Goal: Task Accomplishment & Management: Complete application form

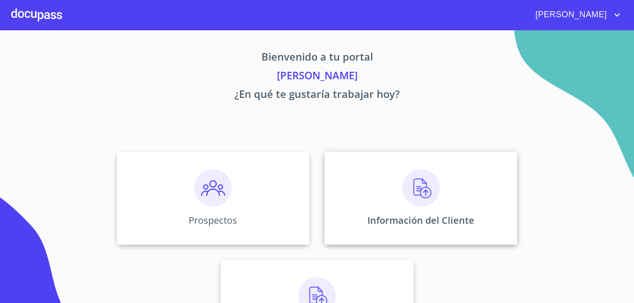
click at [384, 217] on p "Información del Cliente" at bounding box center [420, 220] width 107 height 13
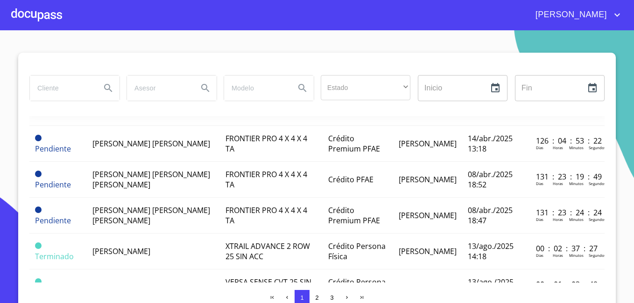
scroll to position [373, 0]
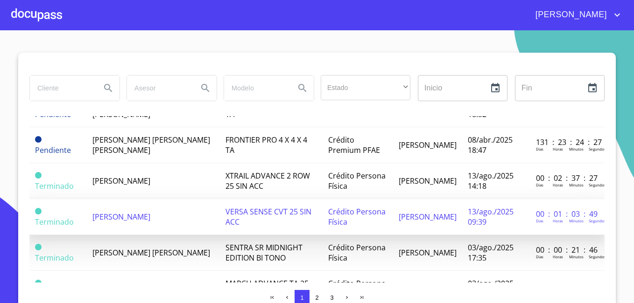
click at [444, 209] on td "[PERSON_NAME]" at bounding box center [427, 217] width 69 height 36
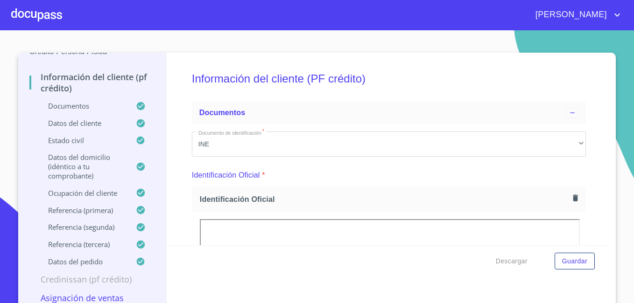
click at [97, 122] on p "Datos del cliente" at bounding box center [82, 123] width 106 height 9
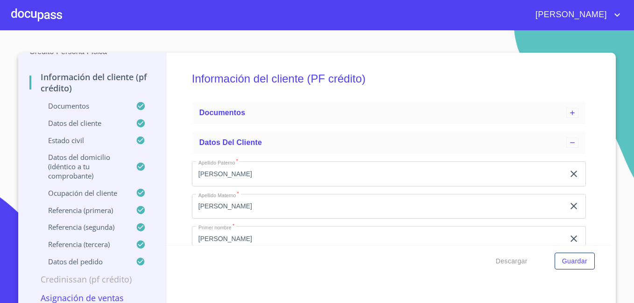
click at [89, 122] on p "Datos del cliente" at bounding box center [82, 123] width 106 height 9
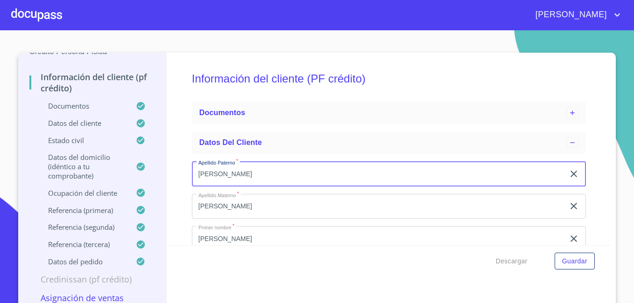
drag, startPoint x: 219, startPoint y: 168, endPoint x: 211, endPoint y: 174, distance: 10.3
click at [217, 170] on input "[PERSON_NAME]" at bounding box center [378, 174] width 373 height 25
drag, startPoint x: 200, startPoint y: 173, endPoint x: 338, endPoint y: 299, distance: 187.1
click at [204, 180] on input "[PERSON_NAME]" at bounding box center [378, 174] width 373 height 25
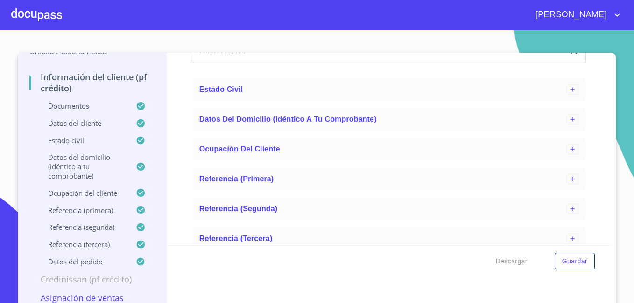
scroll to position [552, 0]
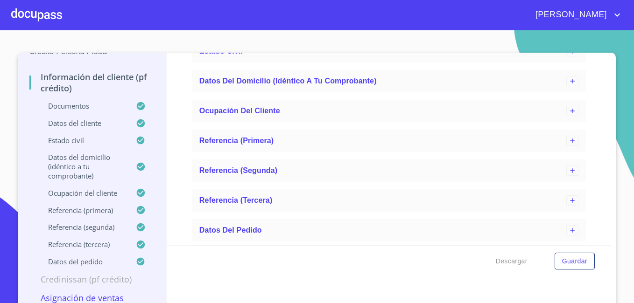
type input "[PERSON_NAME]"
click at [77, 102] on p "Documentos" at bounding box center [82, 105] width 106 height 9
click at [102, 108] on p "Documentos" at bounding box center [82, 105] width 106 height 9
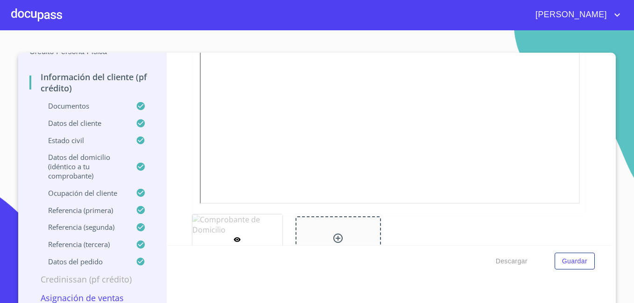
click at [80, 105] on p "Documentos" at bounding box center [82, 105] width 106 height 9
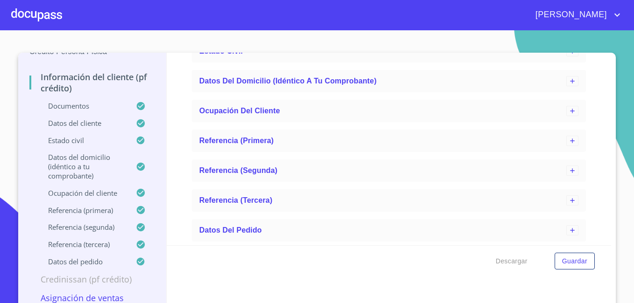
click at [136, 107] on icon at bounding box center [140, 106] width 8 height 8
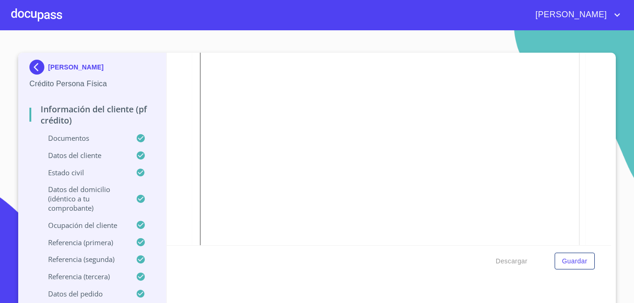
scroll to position [187, 0]
click at [570, 265] on span "Guardar" at bounding box center [574, 262] width 25 height 12
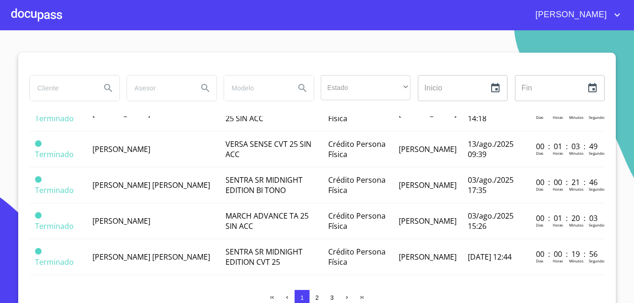
scroll to position [420, 0]
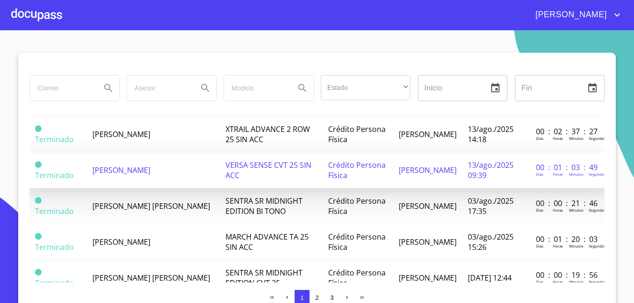
click at [266, 167] on span "VERSA SENSE CVT 25 SIN ACC" at bounding box center [268, 170] width 86 height 21
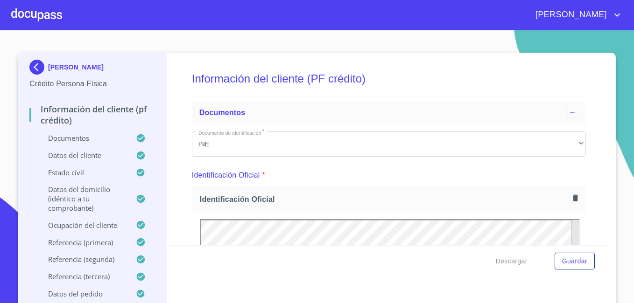
click at [32, 71] on img at bounding box center [38, 67] width 19 height 15
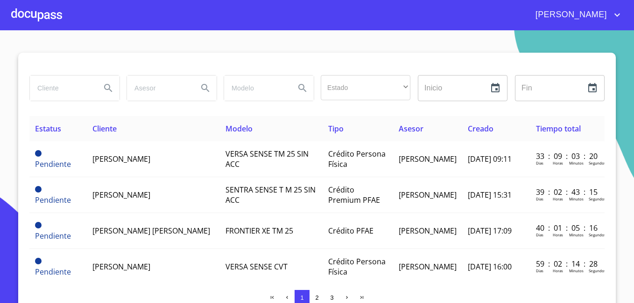
click at [36, 12] on div at bounding box center [36, 15] width 51 height 30
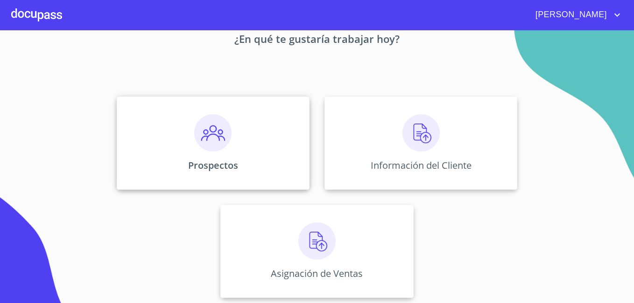
scroll to position [57, 0]
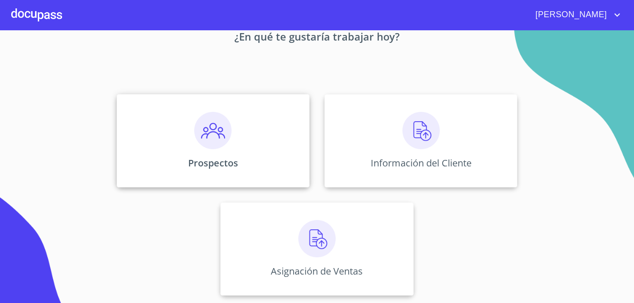
click at [218, 152] on div "Prospectos" at bounding box center [213, 140] width 193 height 93
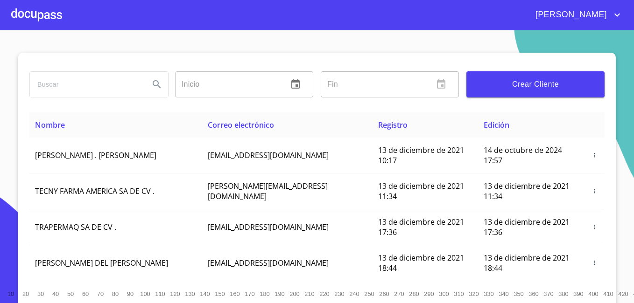
click at [122, 87] on input "search" at bounding box center [86, 84] width 112 height 25
type input "[PERSON_NAME]"
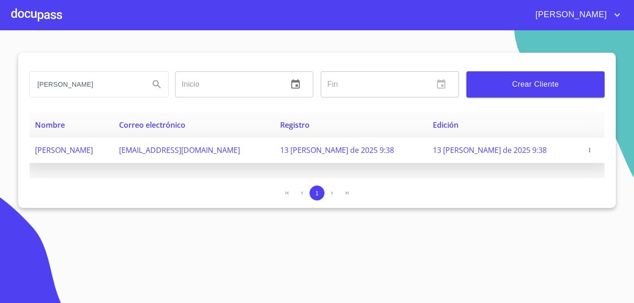
click at [586, 150] on icon "button" at bounding box center [589, 150] width 7 height 7
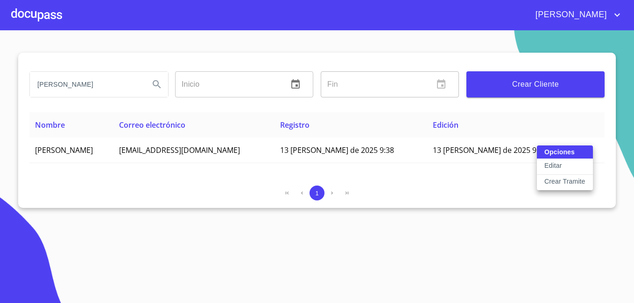
click at [573, 168] on button "Editar" at bounding box center [565, 167] width 56 height 16
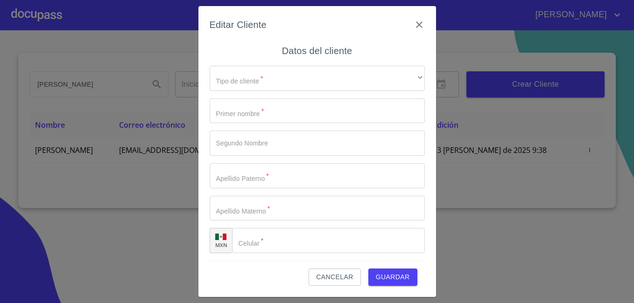
type input "[PERSON_NAME]"
type input "[PHONE_NUMBER]"
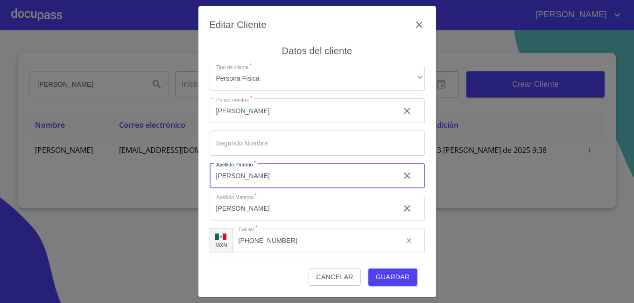
drag, startPoint x: 223, startPoint y: 176, endPoint x: 257, endPoint y: 187, distance: 35.9
click at [224, 176] on input "[PERSON_NAME]" at bounding box center [301, 175] width 183 height 25
type input "[PERSON_NAME]"
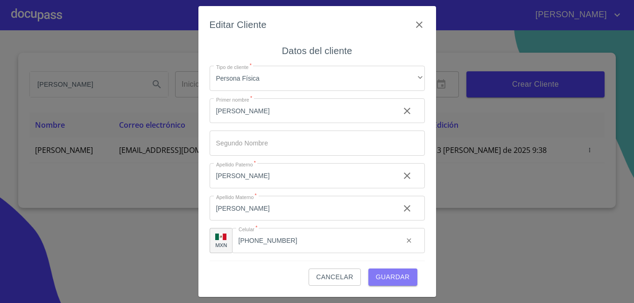
click at [401, 279] on span "Guardar" at bounding box center [393, 278] width 34 height 12
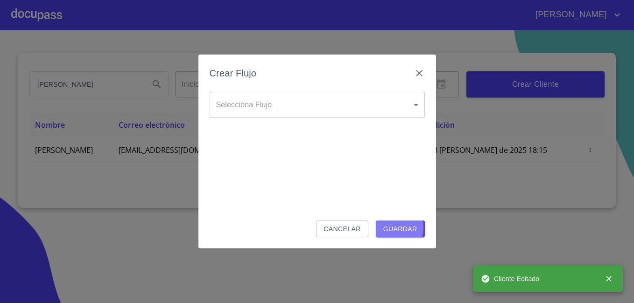
click at [390, 228] on span "Guardar" at bounding box center [400, 230] width 34 height 12
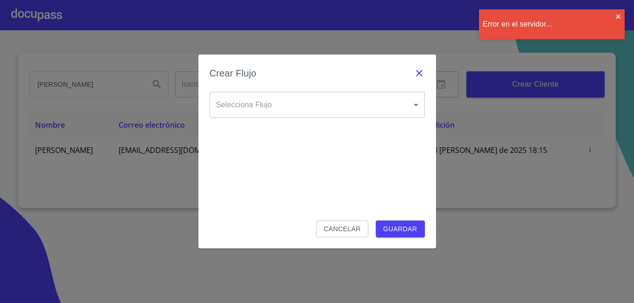
click at [415, 71] on icon "button" at bounding box center [419, 73] width 11 height 11
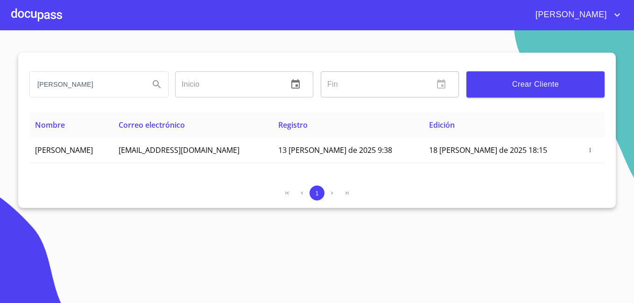
click at [35, 15] on div at bounding box center [36, 15] width 51 height 30
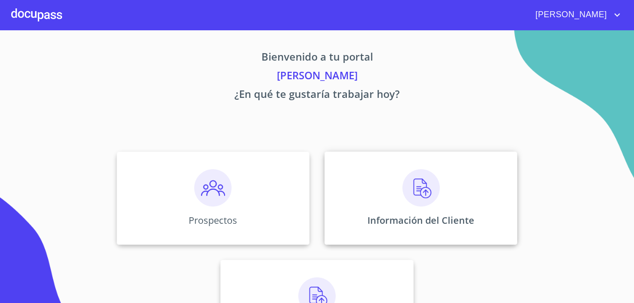
click at [450, 218] on p "Información del Cliente" at bounding box center [420, 220] width 107 height 13
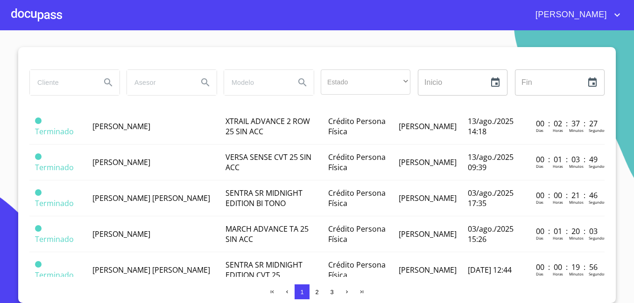
scroll to position [420, 0]
